Goal: Task Accomplishment & Management: Complete application form

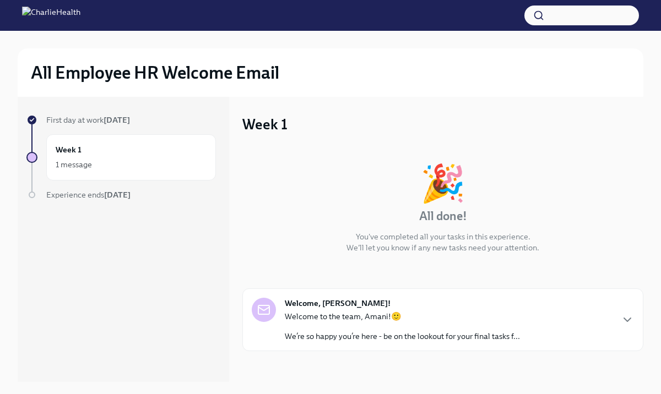
scroll to position [1, 0]
click at [150, 161] on div "1 message" at bounding box center [131, 163] width 151 height 13
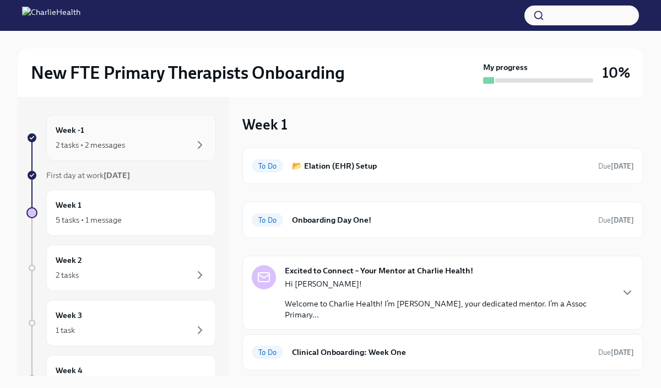
click at [140, 134] on div "Week -1 2 tasks • 2 messages" at bounding box center [131, 138] width 151 height 28
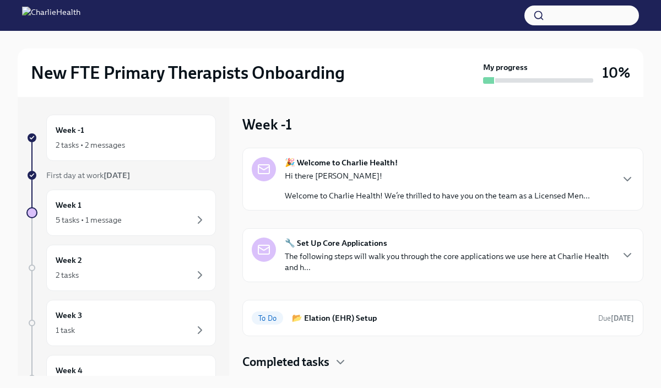
click at [364, 175] on p "Hi there [PERSON_NAME]!" at bounding box center [437, 175] width 305 height 11
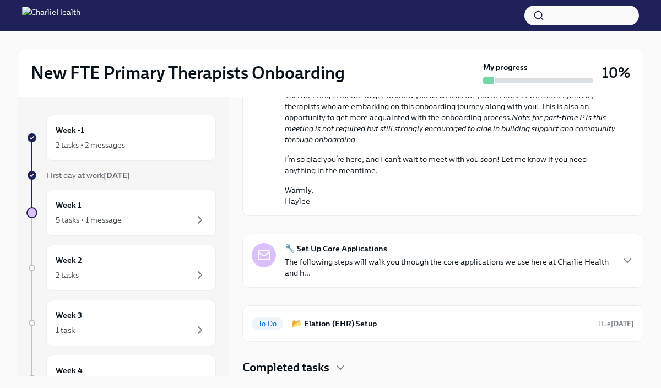
scroll to position [585, 0]
click at [388, 262] on p "The following steps will walk you through the core applications we use here at …" at bounding box center [448, 267] width 327 height 22
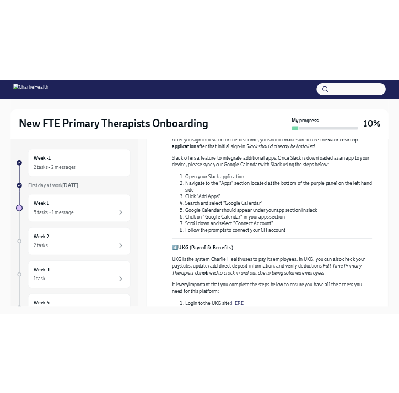
scroll to position [1033, 0]
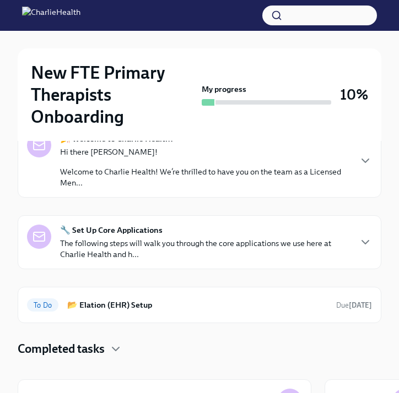
click at [246, 177] on p "Welcome to Charlie Health! We’re thrilled to have you on the team as a Licensed…" at bounding box center [205, 177] width 290 height 22
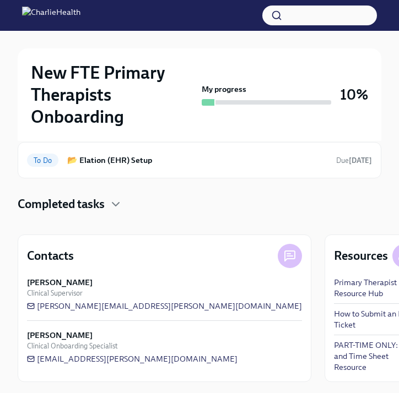
scroll to position [805, 0]
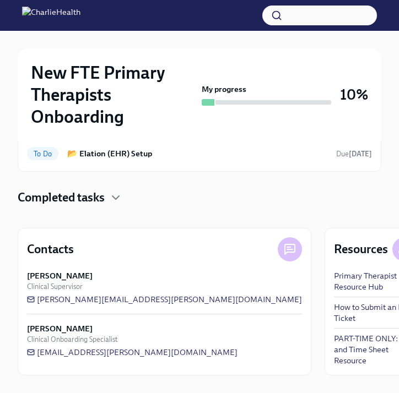
click at [245, 109] on div "🔧 Set Up Core Applications The following steps will walk you through the core a…" at bounding box center [205, 90] width 290 height 35
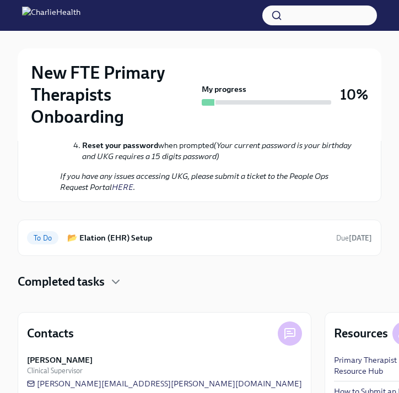
scroll to position [1444, 0]
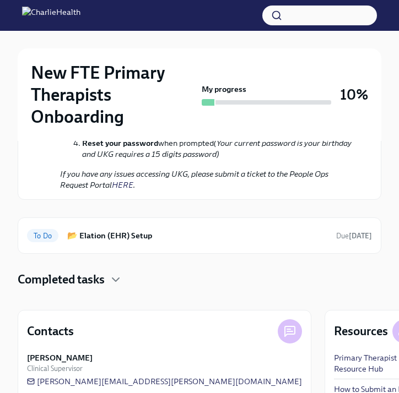
click at [167, 104] on link "HERE" at bounding box center [168, 99] width 21 height 10
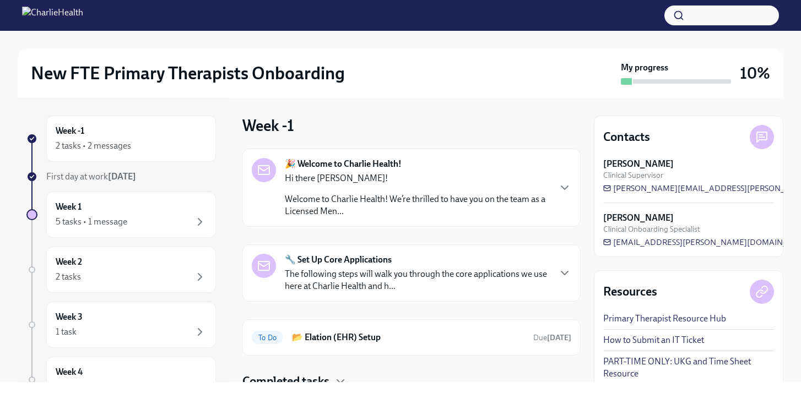
scroll to position [43, 0]
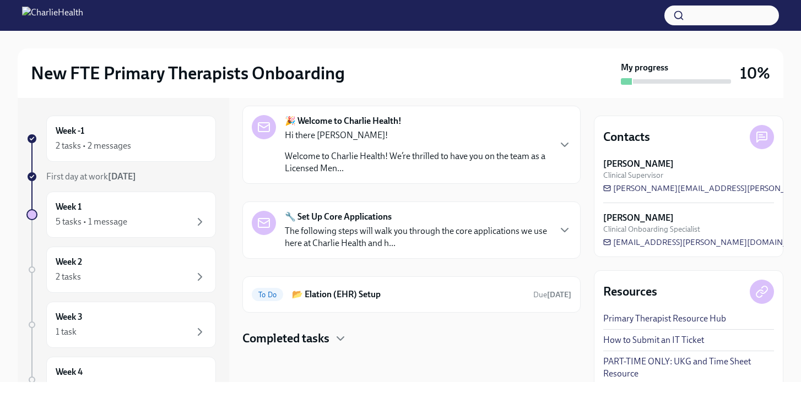
click at [411, 153] on p "Welcome to Charlie Health! We’re thrilled to have you on the team as a Licensed…" at bounding box center [417, 162] width 264 height 24
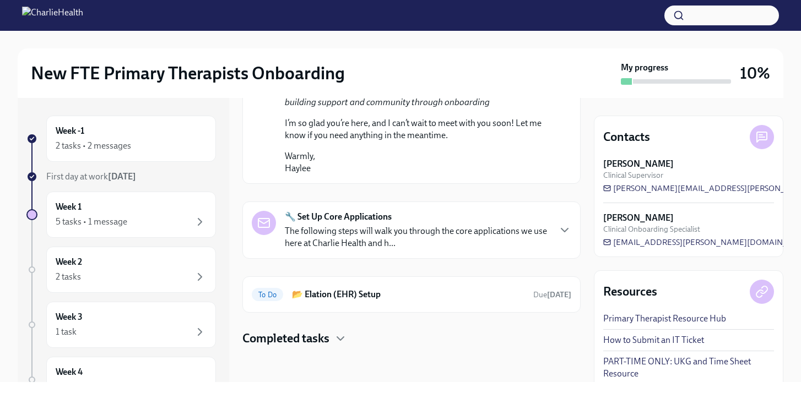
click at [392, 259] on div "🔧 Set Up Core Applications The following steps will walk you through the core a…" at bounding box center [411, 230] width 338 height 57
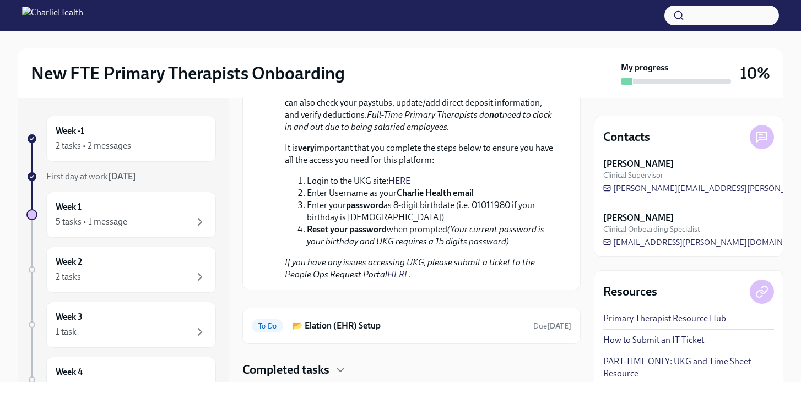
scroll to position [1455, 0]
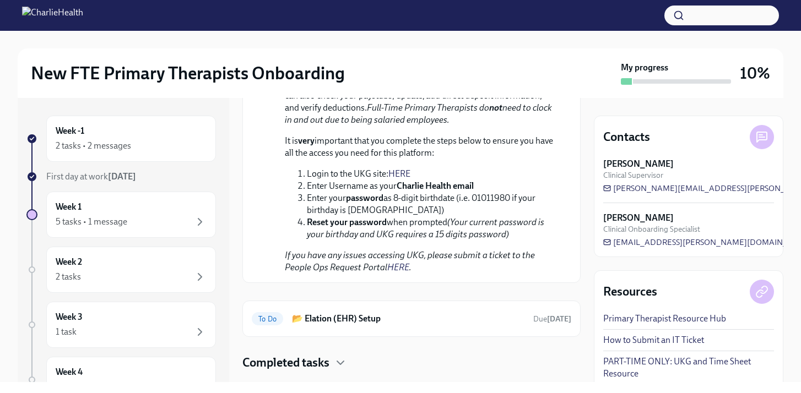
click at [401, 179] on link "HERE" at bounding box center [399, 174] width 22 height 10
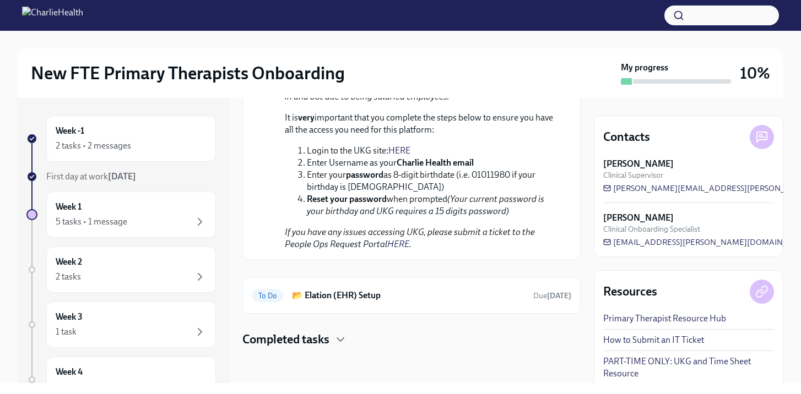
scroll to position [1567, 0]
click at [393, 292] on h6 "📂 Elation (EHR) Setup" at bounding box center [408, 296] width 232 height 12
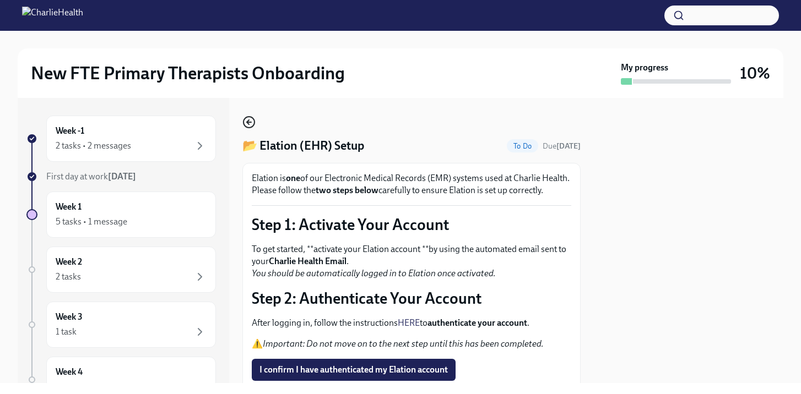
click at [251, 124] on icon "button" at bounding box center [248, 122] width 13 height 13
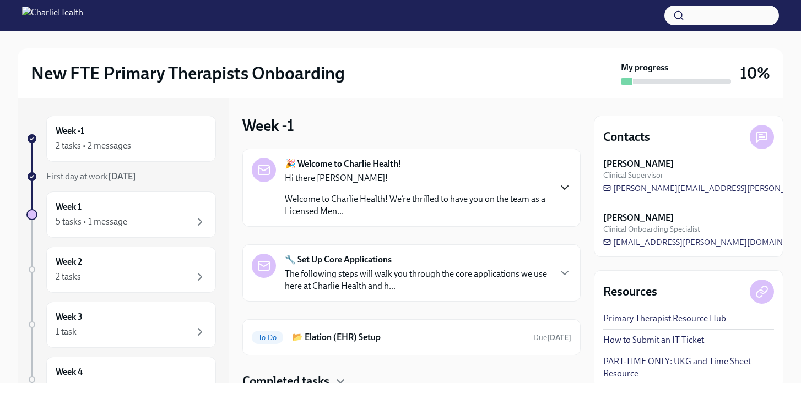
click at [568, 187] on icon "button" at bounding box center [564, 187] width 13 height 13
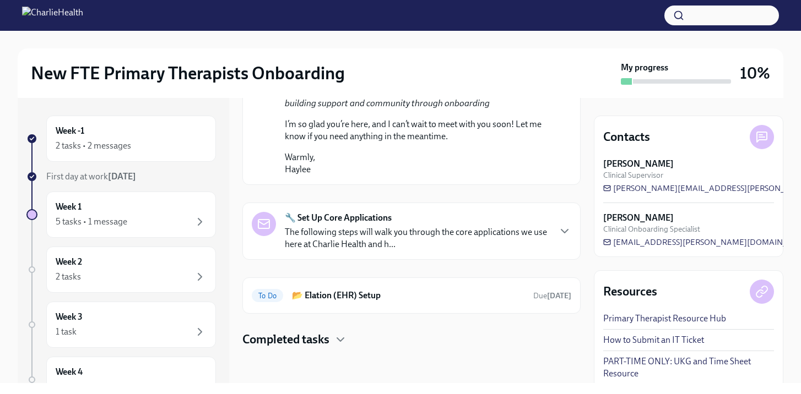
scroll to position [746, 0]
click at [317, 342] on h4 "Completed tasks" at bounding box center [285, 340] width 87 height 17
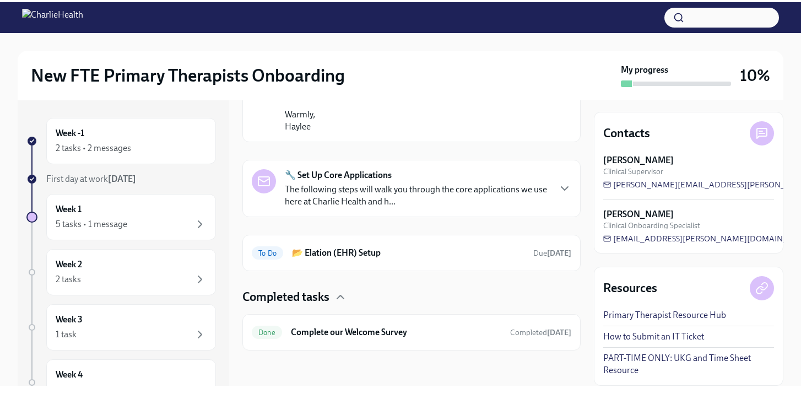
scroll to position [2, 0]
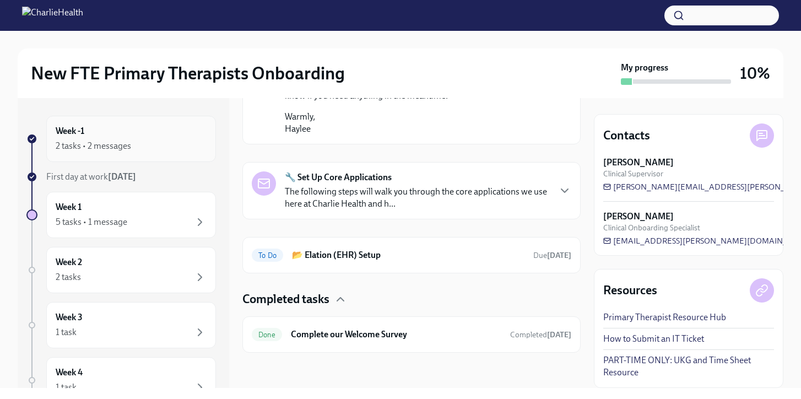
click at [111, 133] on div "Week -1 2 tasks • 2 messages" at bounding box center [131, 139] width 151 height 28
click at [408, 261] on h6 "📂 Elation (EHR) Setup" at bounding box center [408, 255] width 232 height 12
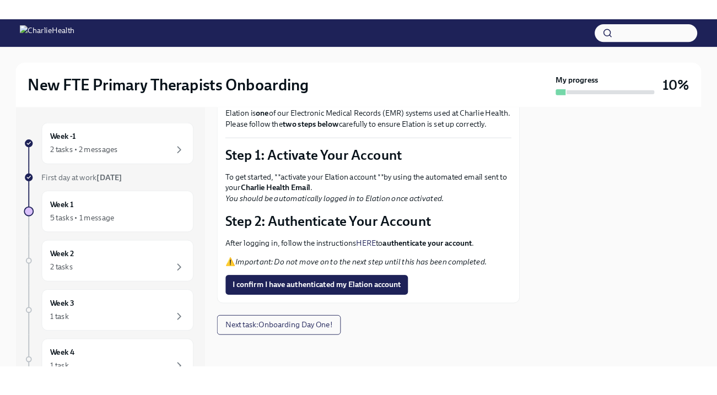
scroll to position [85, 0]
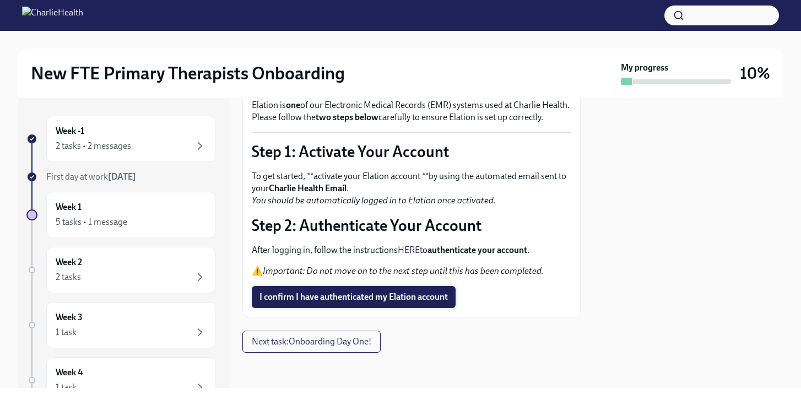
click at [340, 298] on span "I confirm I have authenticated my Elation account" at bounding box center [353, 296] width 188 height 11
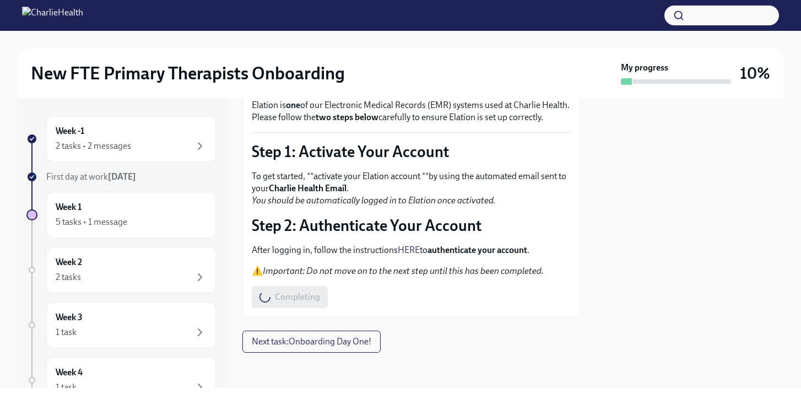
click at [413, 250] on link "HERE" at bounding box center [409, 250] width 22 height 10
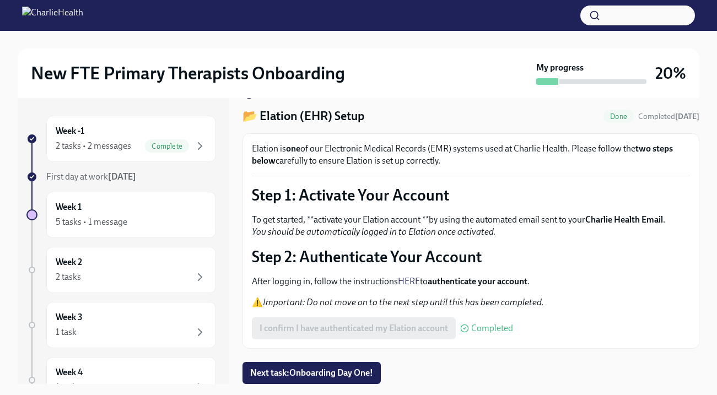
scroll to position [6, 0]
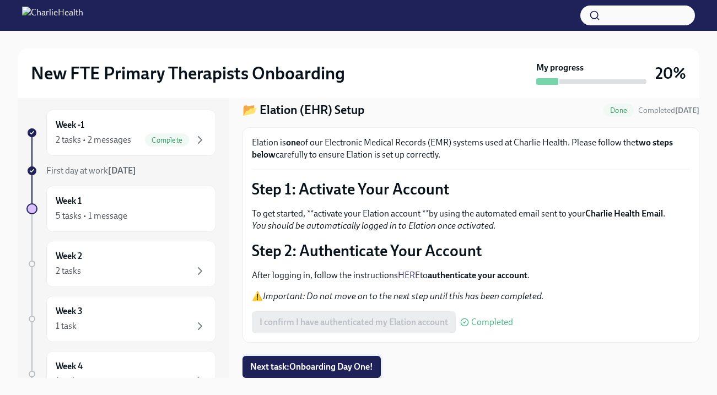
click at [318, 366] on span "Next task : Onboarding Day One!" at bounding box center [311, 366] width 123 height 11
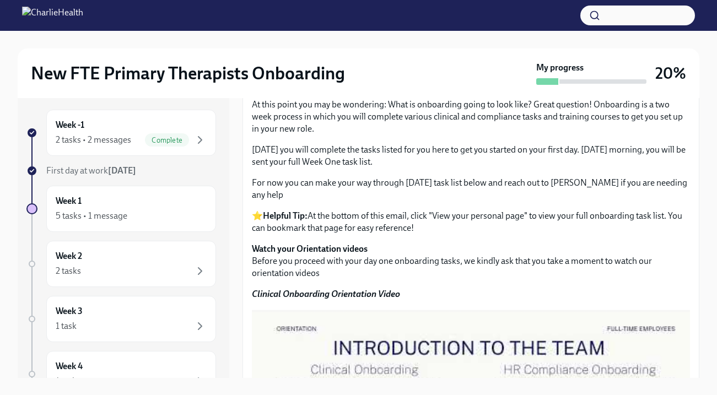
scroll to position [438, 0]
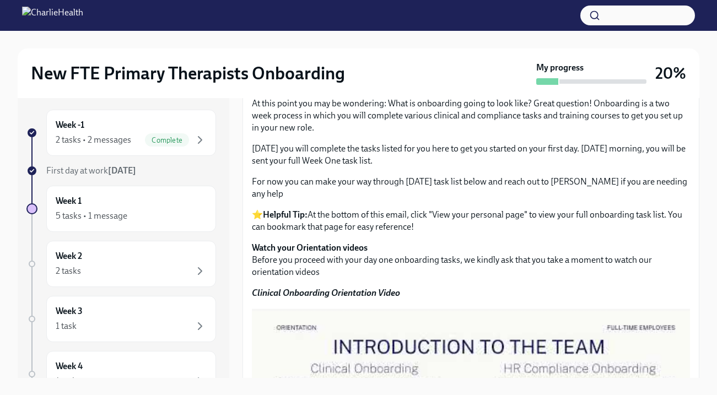
drag, startPoint x: 355, startPoint y: 170, endPoint x: 483, endPoint y: 173, distance: 128.4
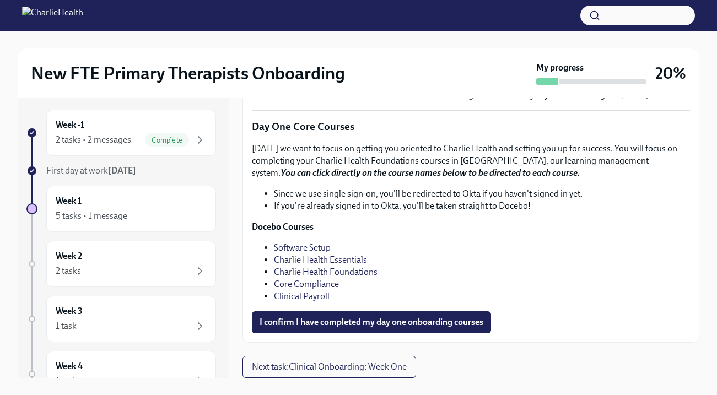
scroll to position [20, 0]
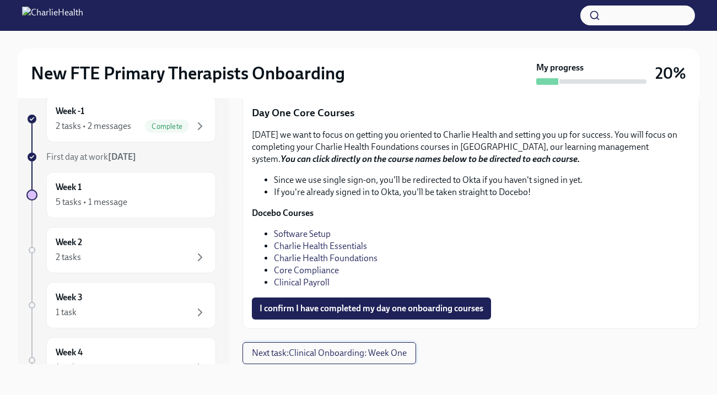
click at [305, 357] on span "Next task : Clinical Onboarding: Week One" at bounding box center [329, 353] width 155 height 11
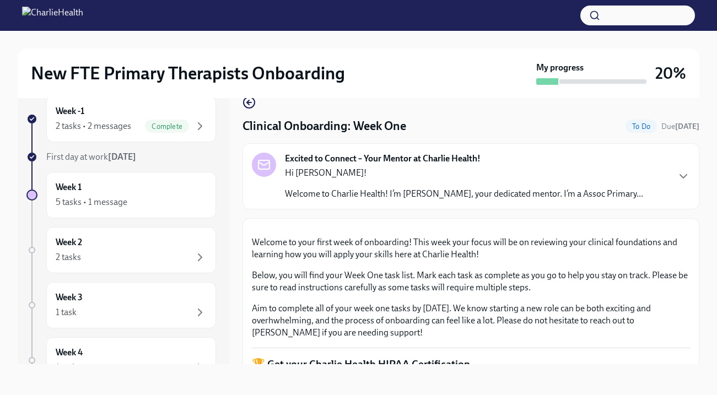
click at [530, 177] on p "Hi [PERSON_NAME]!" at bounding box center [464, 173] width 358 height 12
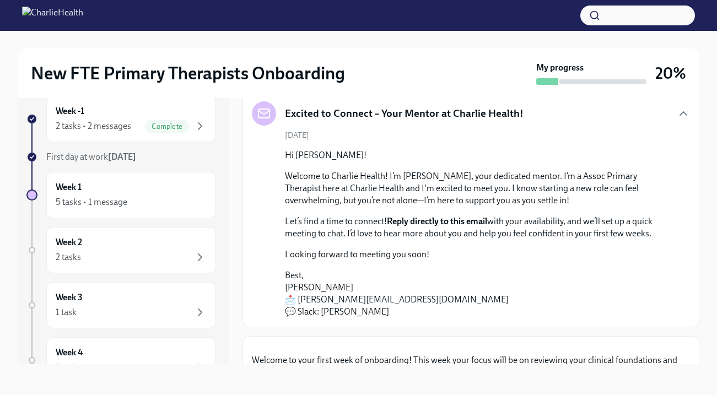
scroll to position [54, 0]
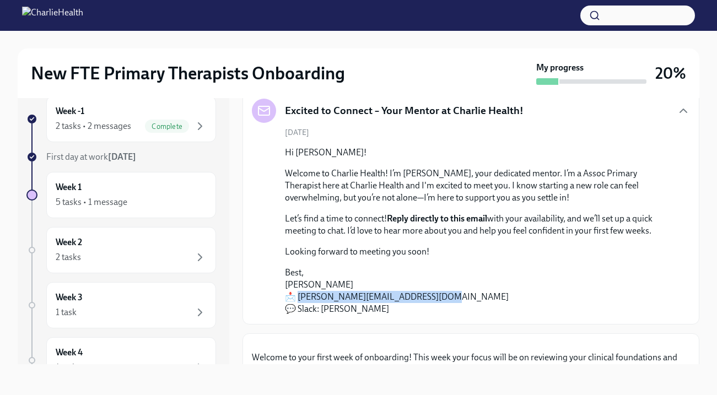
drag, startPoint x: 443, startPoint y: 298, endPoint x: 296, endPoint y: 296, distance: 147.6
click at [296, 296] on p "Best, [PERSON_NAME] 📩 [PERSON_NAME][EMAIL_ADDRESS][DOMAIN_NAME] 💬 Slack: [PERSO…" at bounding box center [478, 291] width 387 height 48
copy p "[EMAIL_ADDRESS][DOMAIN_NAME]"
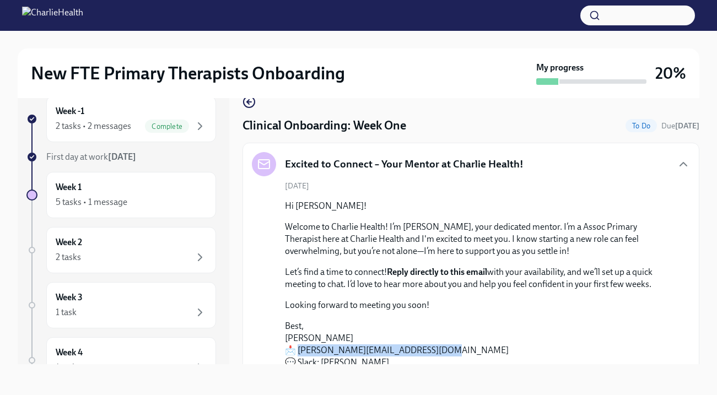
scroll to position [0, 0]
click at [132, 127] on div "2 tasks • 2 messages Complete" at bounding box center [131, 126] width 151 height 13
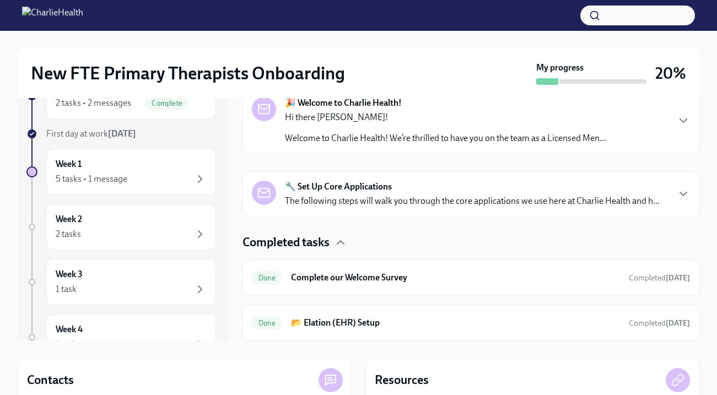
scroll to position [30, 0]
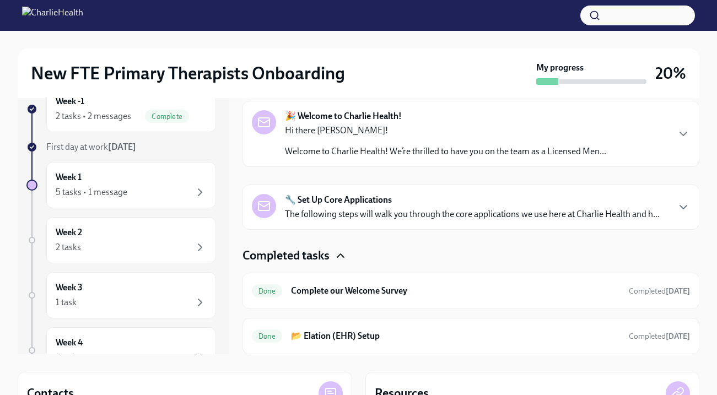
click at [337, 260] on icon "button" at bounding box center [340, 255] width 13 height 13
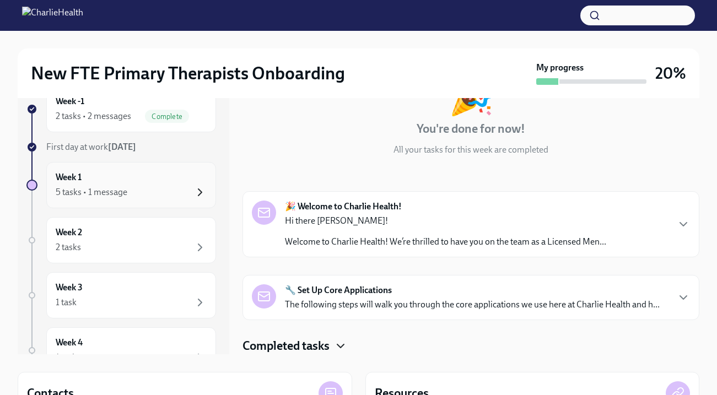
click at [204, 194] on icon "button" at bounding box center [199, 192] width 13 height 13
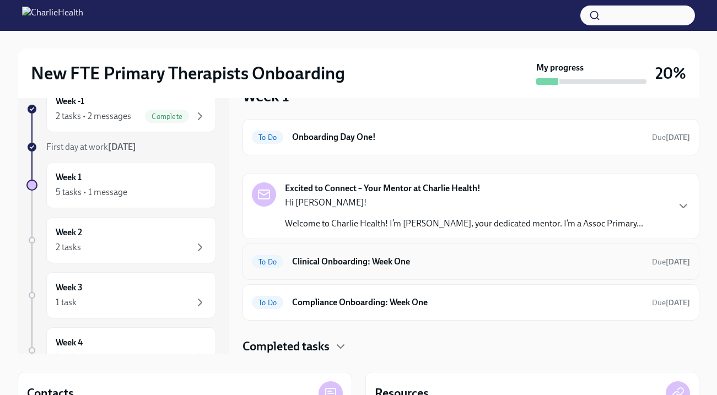
click at [323, 258] on h6 "Clinical Onboarding: Week One" at bounding box center [467, 262] width 351 height 12
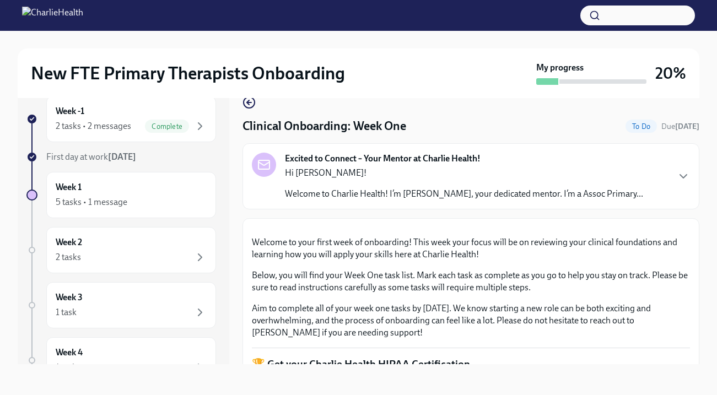
click at [424, 174] on p "Hi [PERSON_NAME]!" at bounding box center [464, 173] width 358 height 12
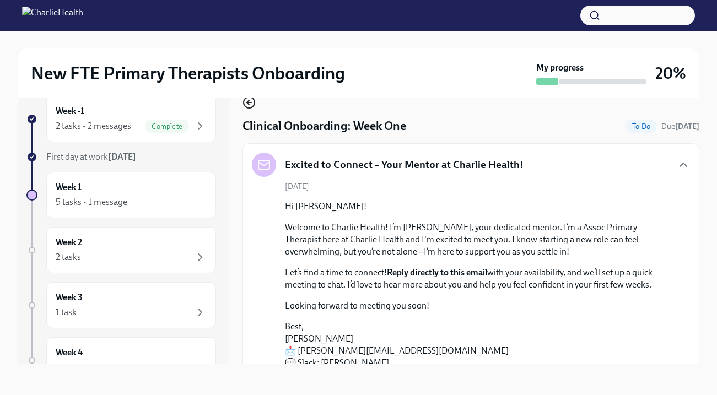
click at [246, 104] on icon "button" at bounding box center [248, 102] width 13 height 13
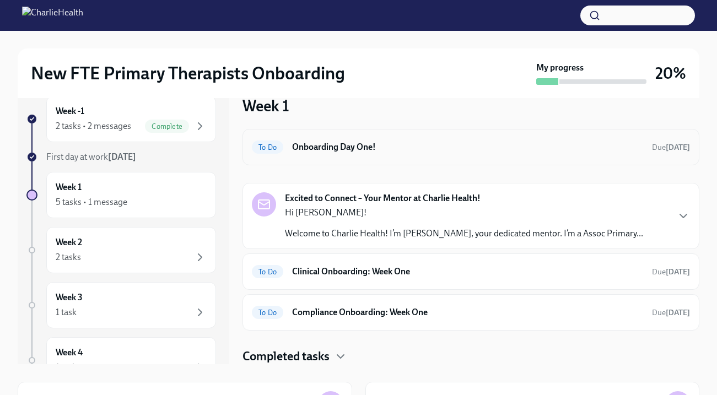
click at [381, 147] on h6 "Onboarding Day One!" at bounding box center [467, 147] width 351 height 12
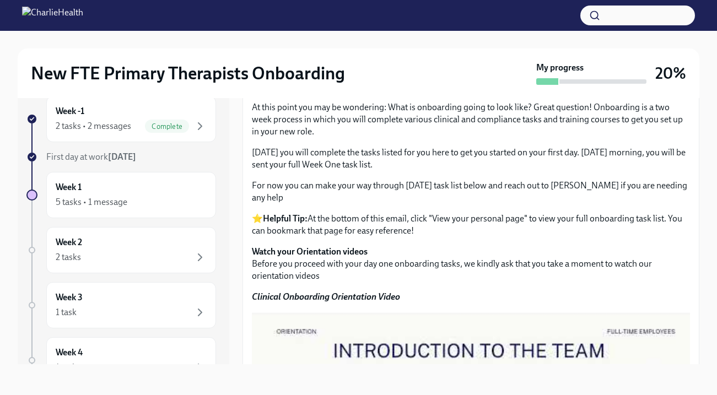
scroll to position [416, 0]
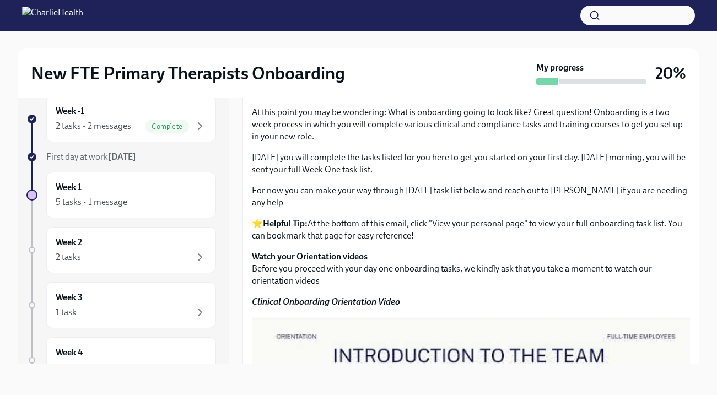
drag, startPoint x: 376, startPoint y: 207, endPoint x: 246, endPoint y: 130, distance: 150.9
copy p "Your Support Team 📌 Compliance Specialist : [PERSON_NAME], [PERSON_NAME][EMAIL_…"
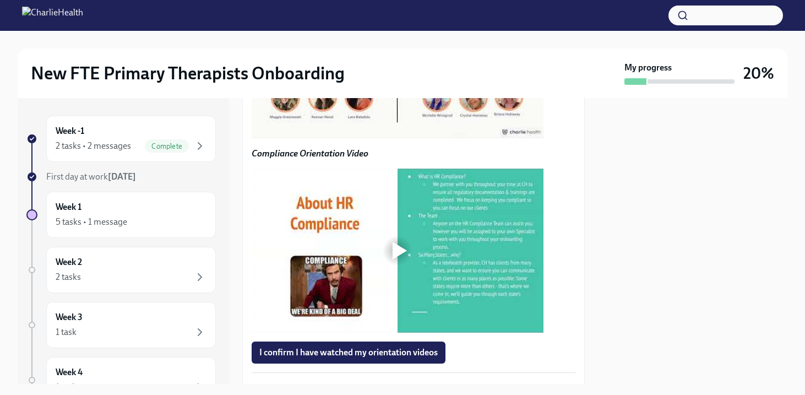
scroll to position [877, 0]
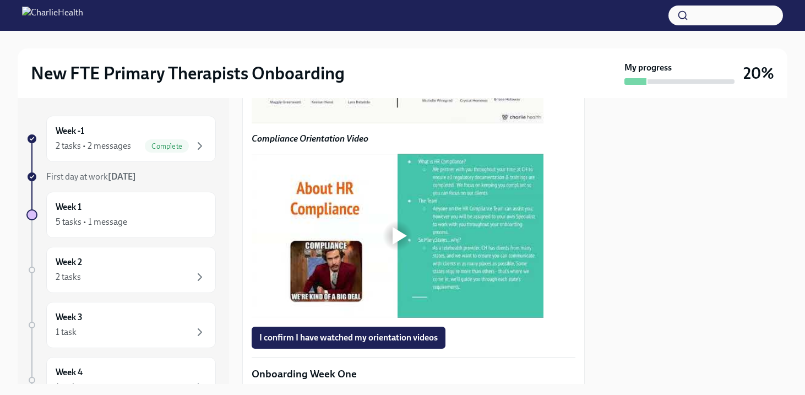
click at [395, 124] on div at bounding box center [398, 42] width 292 height 164
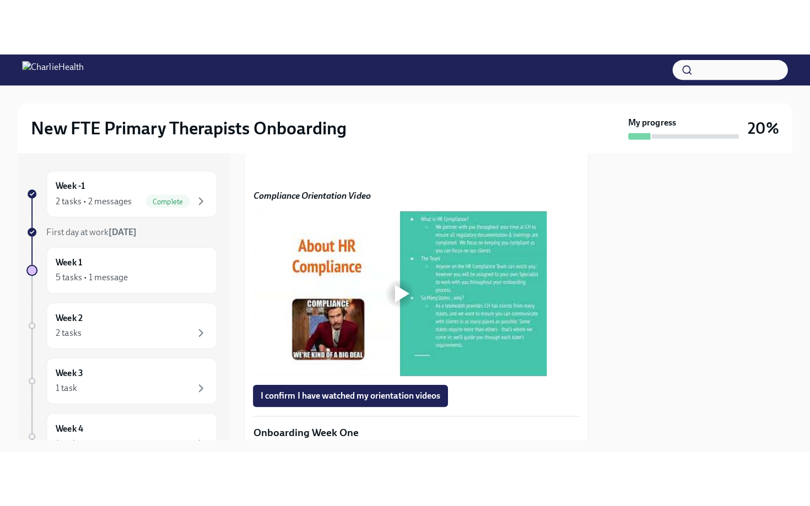
scroll to position [866, 0]
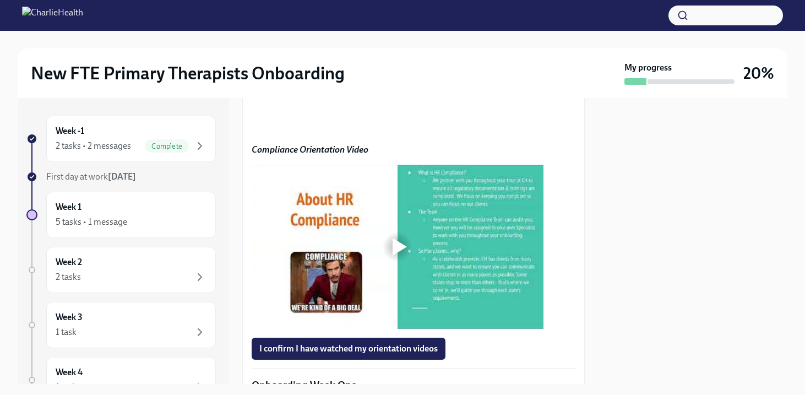
click at [601, 228] on div at bounding box center [692, 241] width 189 height 286
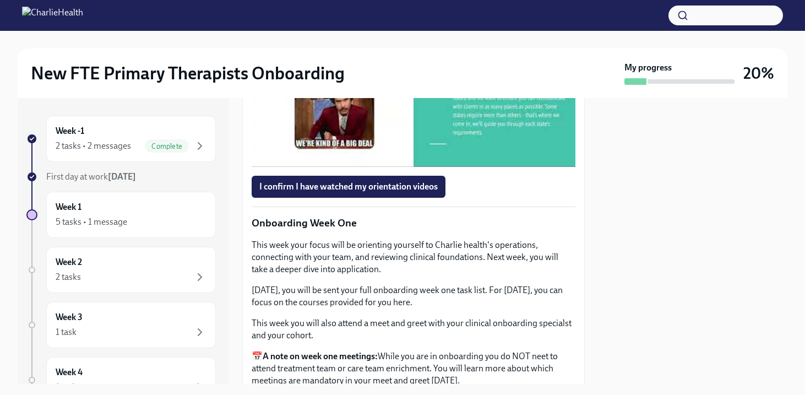
scroll to position [1069, 0]
